Goal: Task Accomplishment & Management: Manage account settings

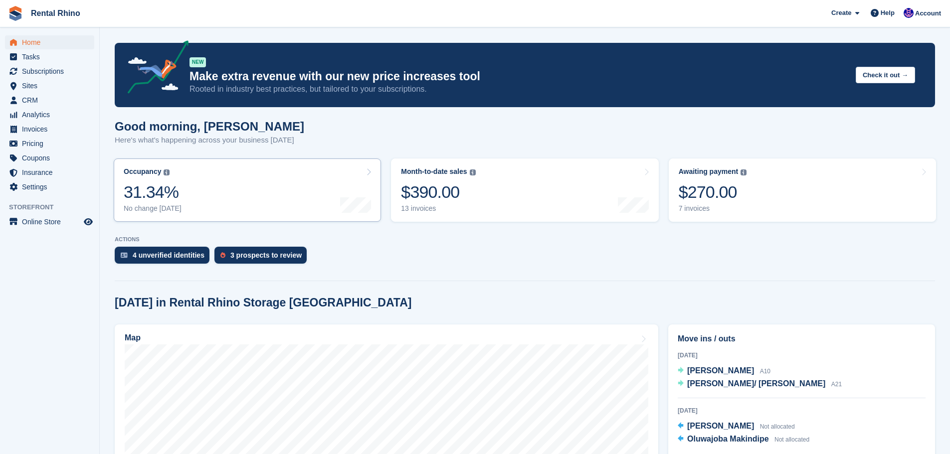
scroll to position [100, 0]
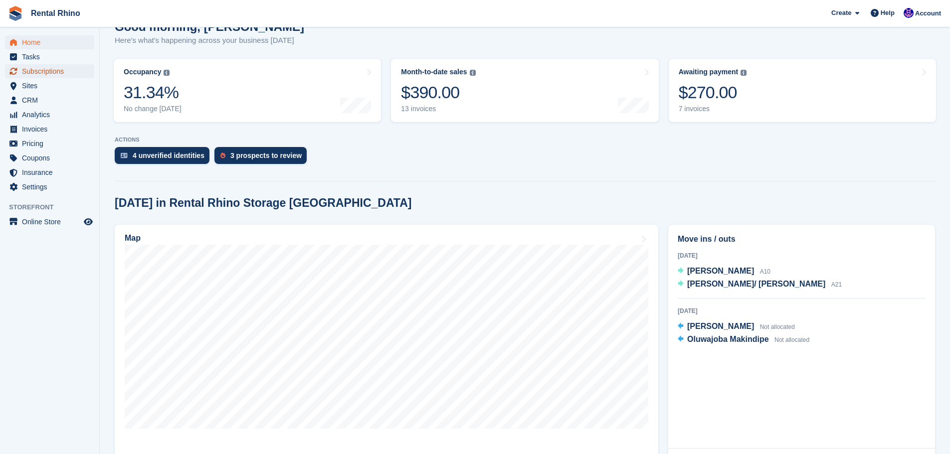
click at [60, 70] on span "Subscriptions" at bounding box center [52, 71] width 60 height 14
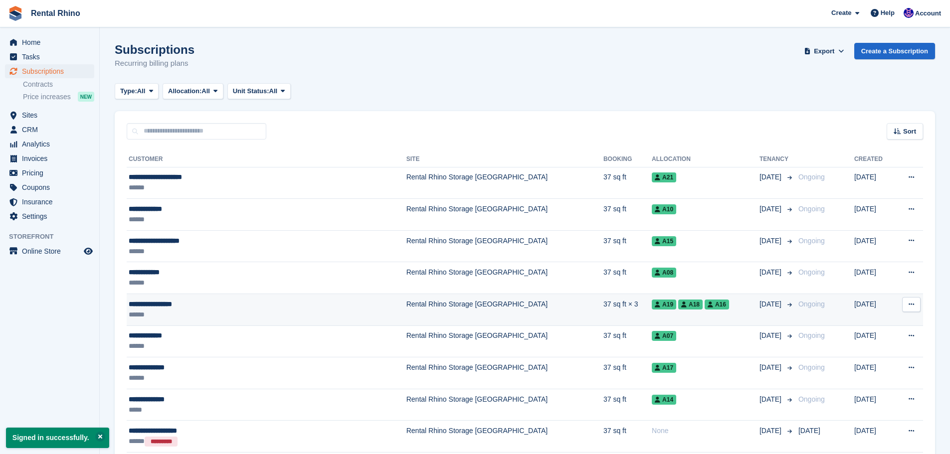
click at [158, 307] on div "**********" at bounding box center [228, 304] width 198 height 10
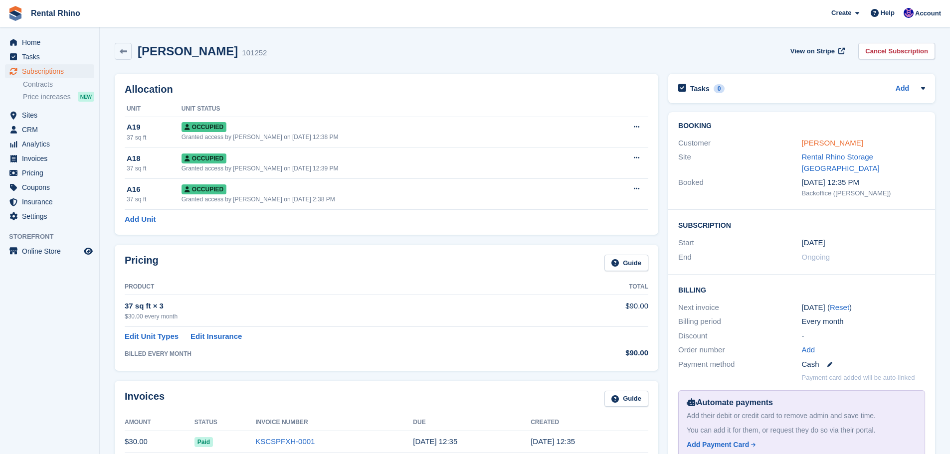
click at [835, 145] on link "[PERSON_NAME]" at bounding box center [832, 143] width 61 height 8
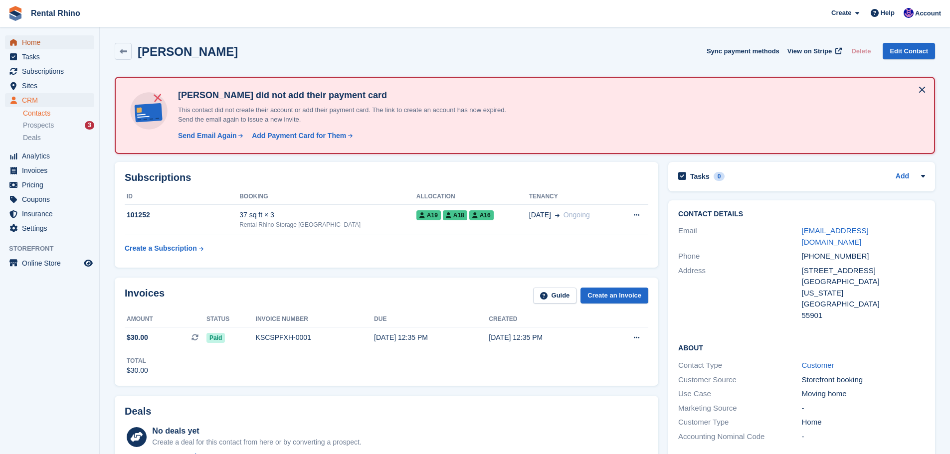
click at [33, 41] on span "Home" at bounding box center [52, 42] width 60 height 14
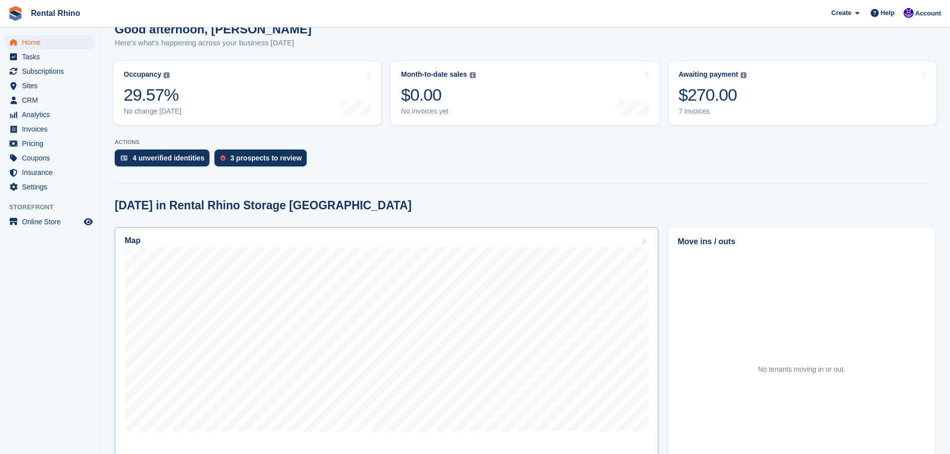
scroll to position [100, 0]
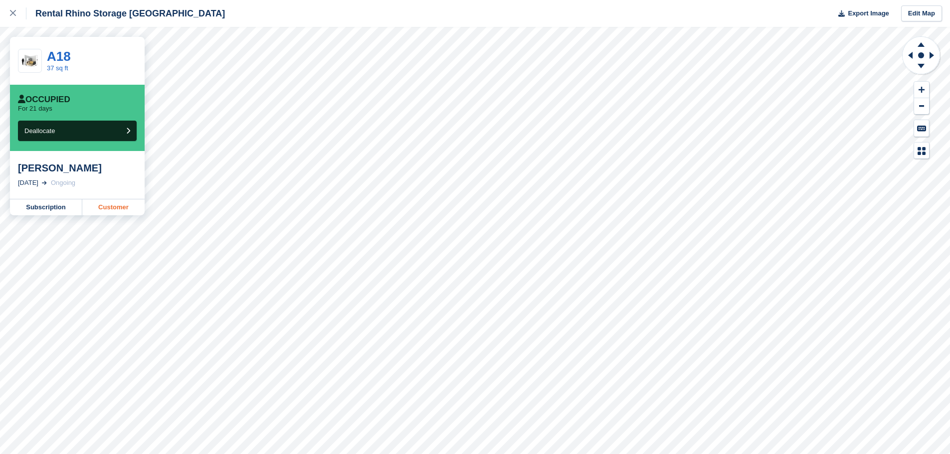
click at [124, 211] on link "Customer" at bounding box center [113, 207] width 62 height 16
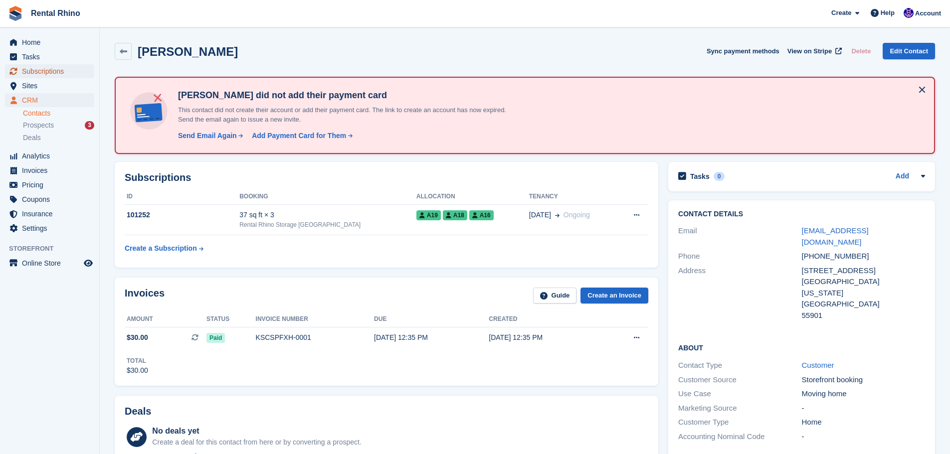
click at [68, 69] on span "Subscriptions" at bounding box center [52, 71] width 60 height 14
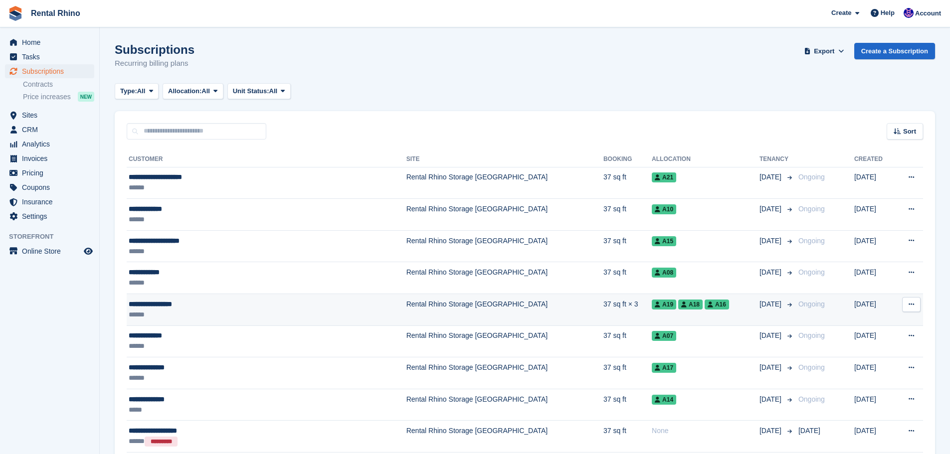
scroll to position [50, 0]
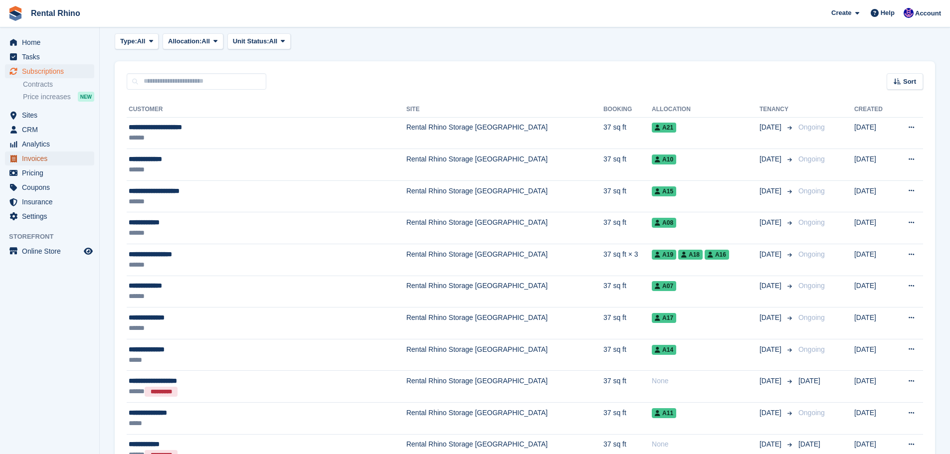
click at [33, 158] on span "Invoices" at bounding box center [52, 159] width 60 height 14
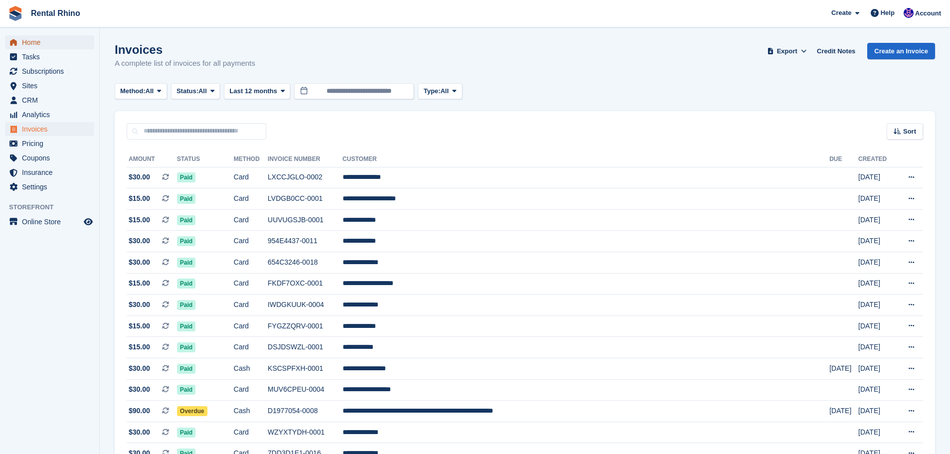
click at [35, 44] on span "Home" at bounding box center [52, 42] width 60 height 14
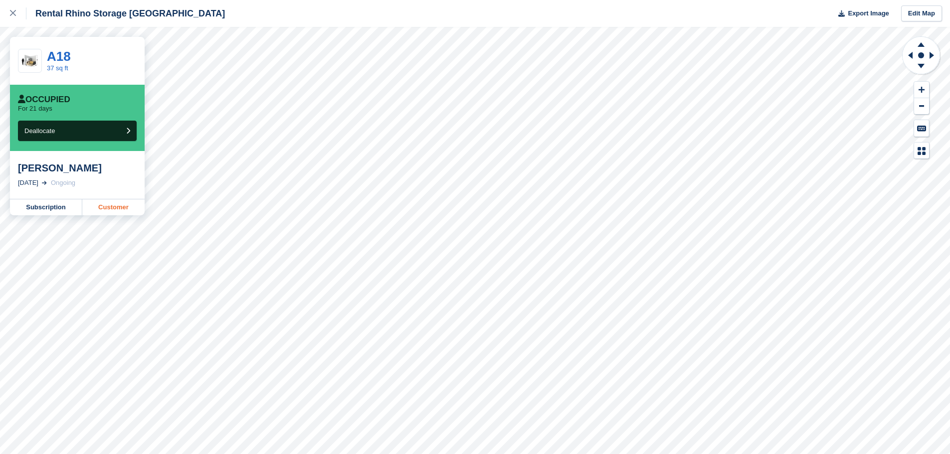
click at [112, 208] on link "Customer" at bounding box center [113, 207] width 62 height 16
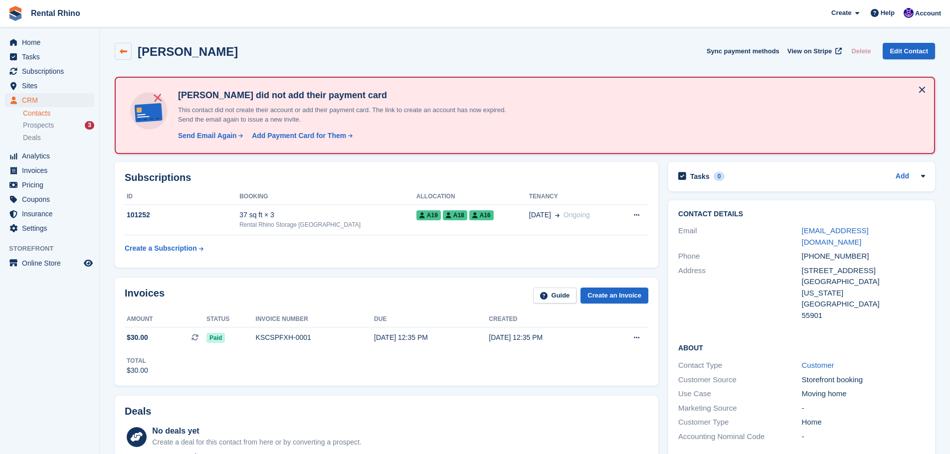
click at [123, 51] on icon at bounding box center [123, 51] width 7 height 7
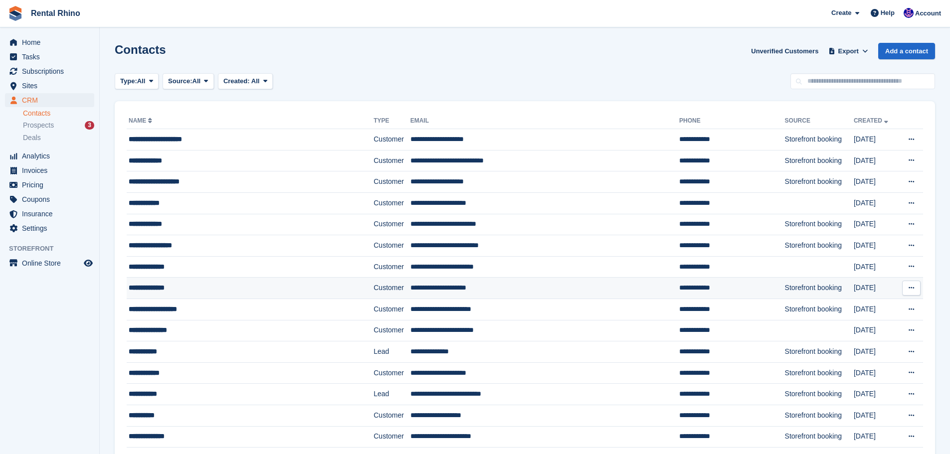
click at [146, 290] on div "**********" at bounding box center [230, 288] width 202 height 10
